Goal: Task Accomplishment & Management: Manage account settings

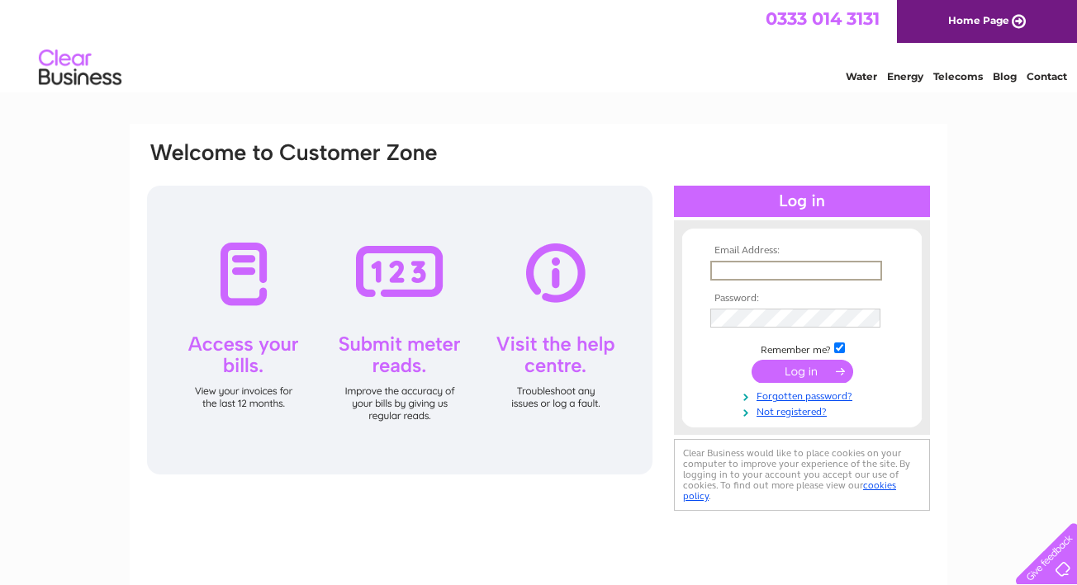
type input "purebathrooms@hotmail.com"
click at [794, 363] on input "submit" at bounding box center [802, 369] width 102 height 23
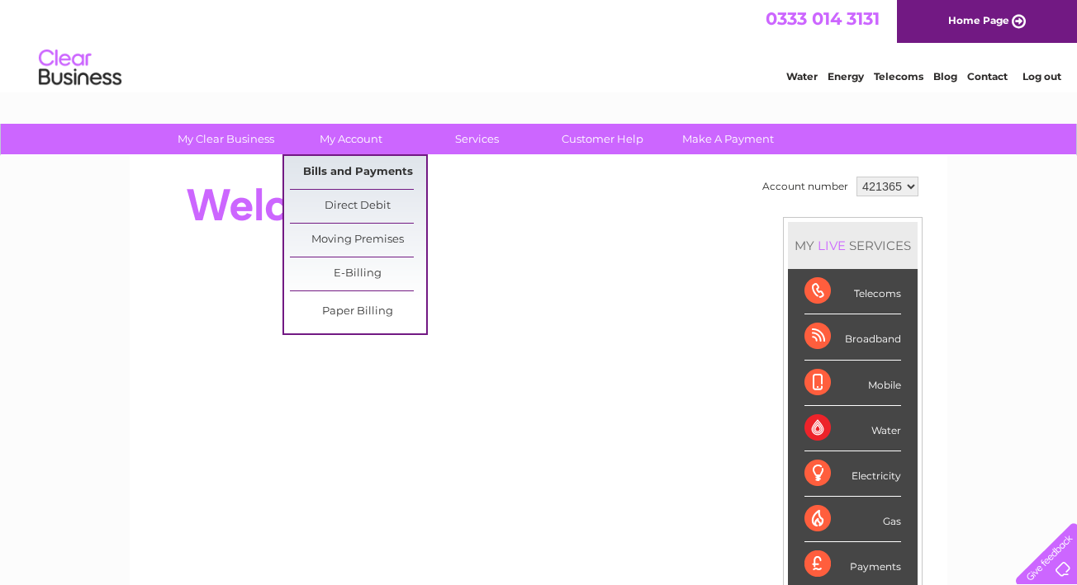
click at [365, 169] on link "Bills and Payments" at bounding box center [358, 172] width 136 height 33
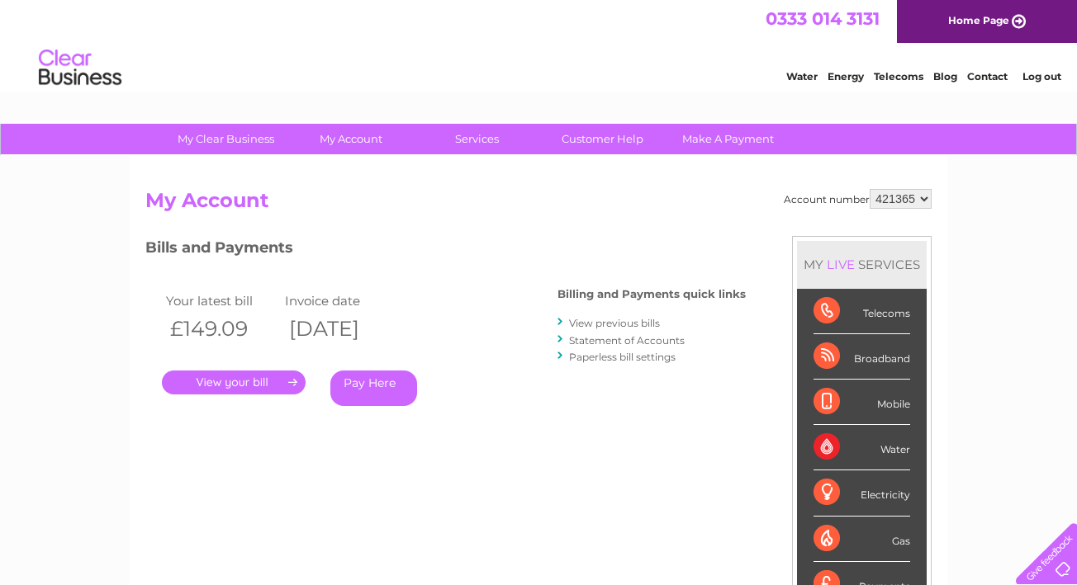
click at [221, 377] on link "." at bounding box center [234, 383] width 144 height 24
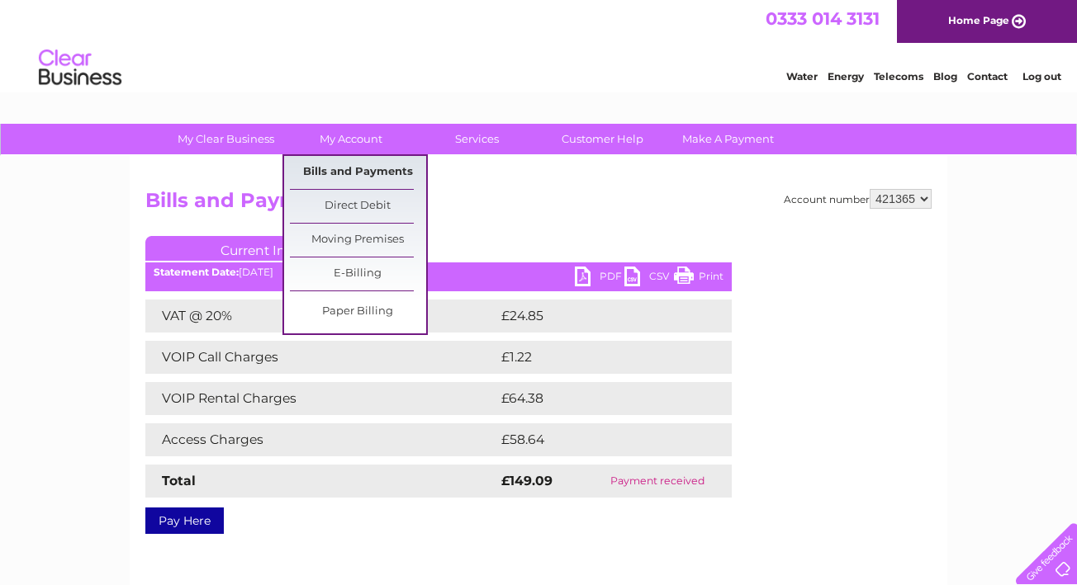
click at [348, 167] on link "Bills and Payments" at bounding box center [358, 172] width 136 height 33
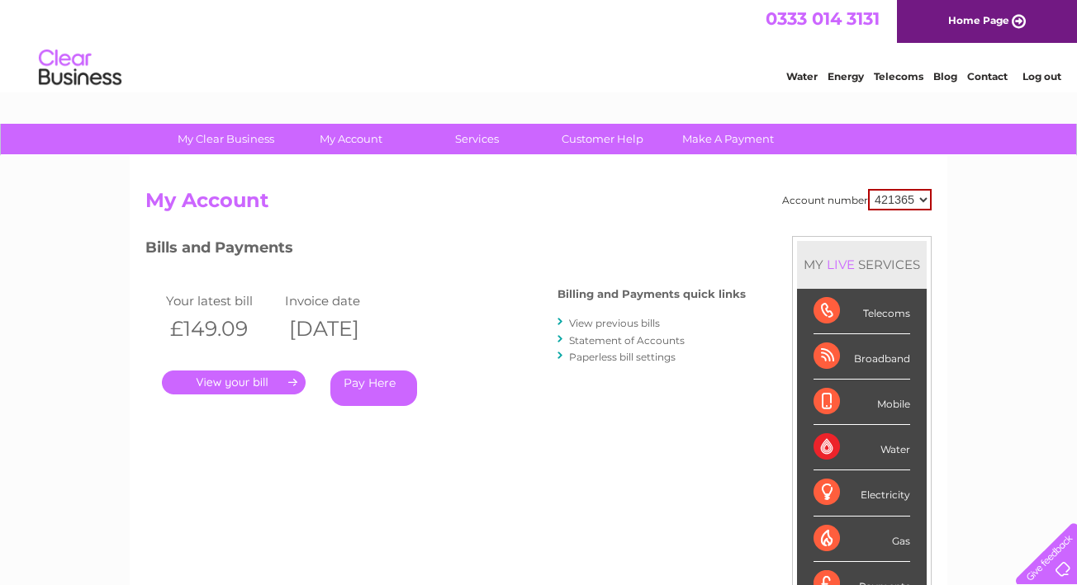
click at [627, 324] on link "View previous bills" at bounding box center [614, 323] width 91 height 12
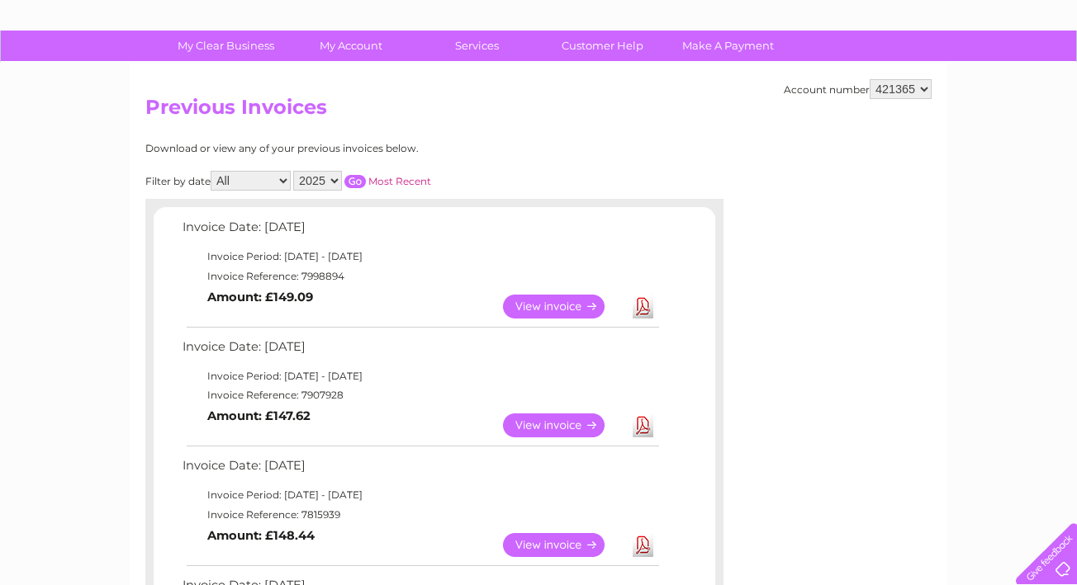
scroll to position [96, 0]
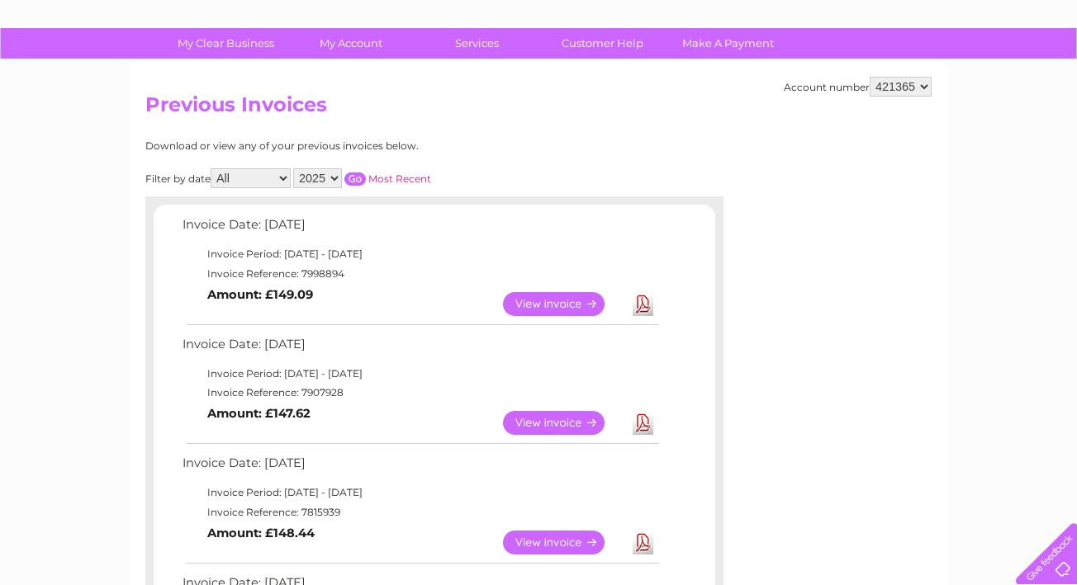
click at [566, 419] on link "View" at bounding box center [563, 423] width 121 height 24
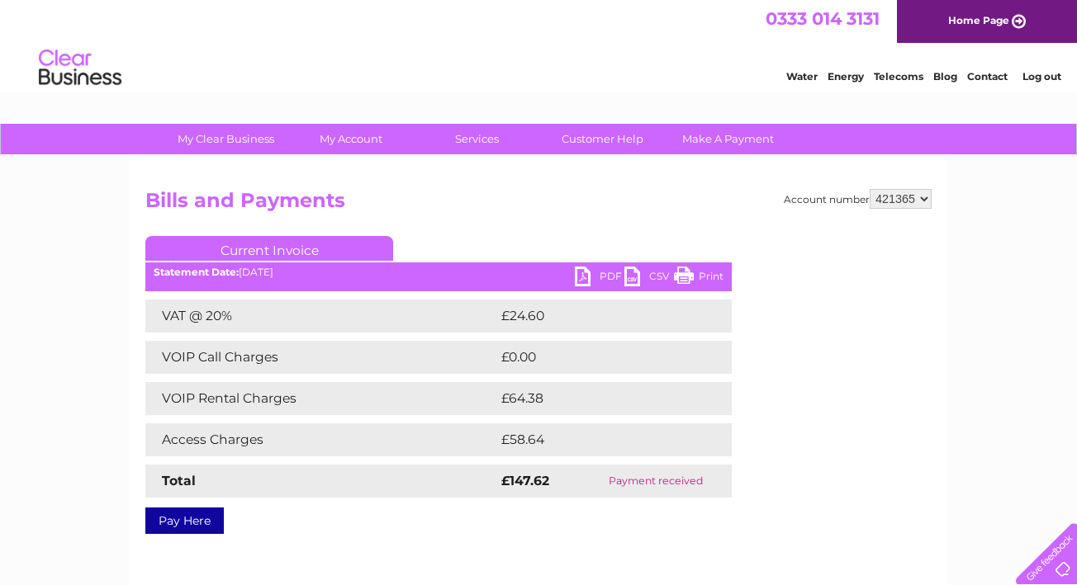
click at [595, 274] on link "PDF" at bounding box center [600, 279] width 50 height 24
